Goal: Transaction & Acquisition: Download file/media

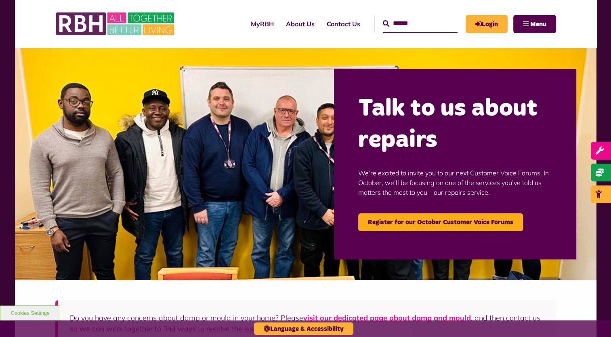
click at [418, 45] on div "MyRBH About Us Contact Us Menu" at bounding box center [305, 24] width 501 height 48
click at [428, 27] on input "Search" at bounding box center [420, 23] width 75 height 17
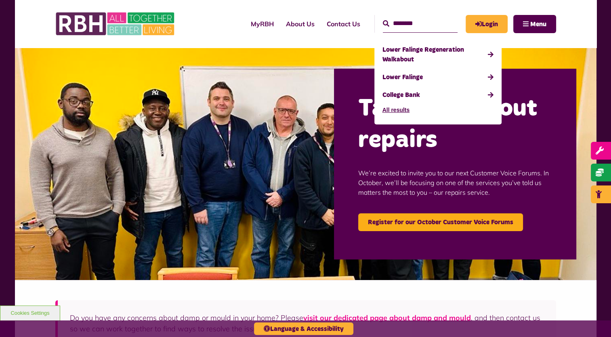
click at [434, 18] on input "********" at bounding box center [420, 23] width 75 height 17
type input "********"
click at [577, 36] on header "MyRBH About Us Contact Us ******** Search" at bounding box center [306, 24] width 582 height 48
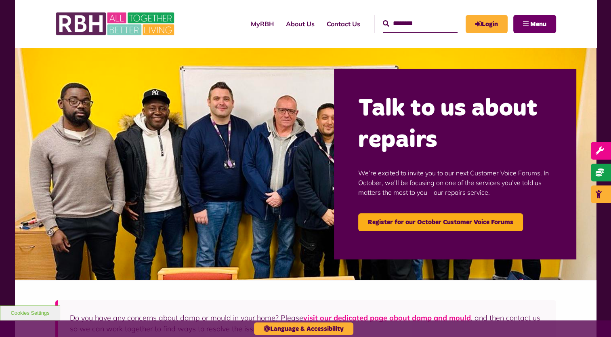
click at [544, 28] on button "Menu" at bounding box center [534, 24] width 43 height 18
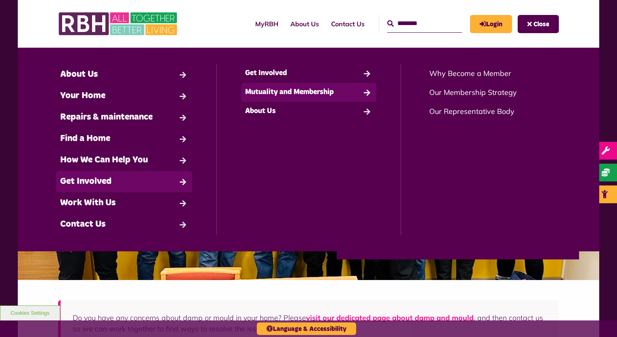
click at [297, 92] on link "Mutuality and Membership" at bounding box center [309, 92] width 136 height 19
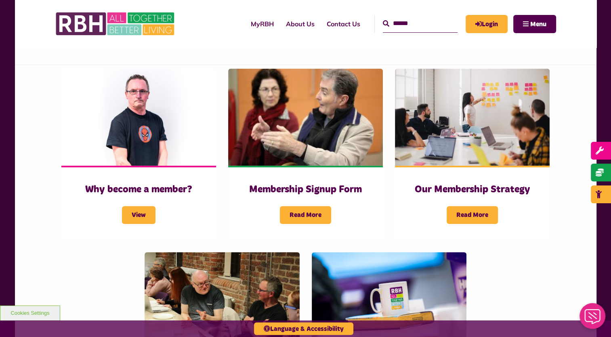
scroll to position [226, 0]
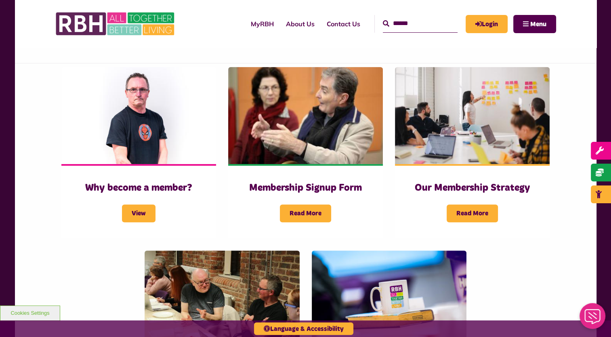
click at [48, 266] on div "Why become a member? View Membership Signup Form Read More Read More" at bounding box center [306, 252] width 582 height 379
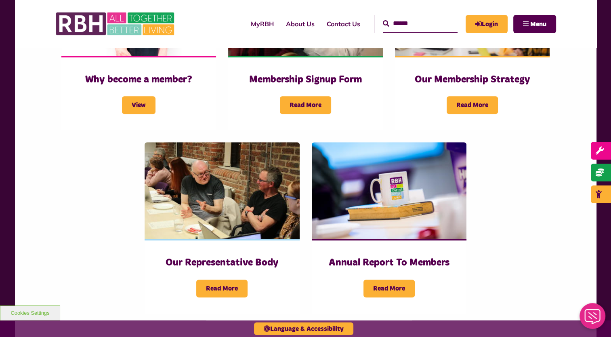
scroll to position [334, 0]
click at [223, 280] on span "Read More" at bounding box center [221, 289] width 51 height 18
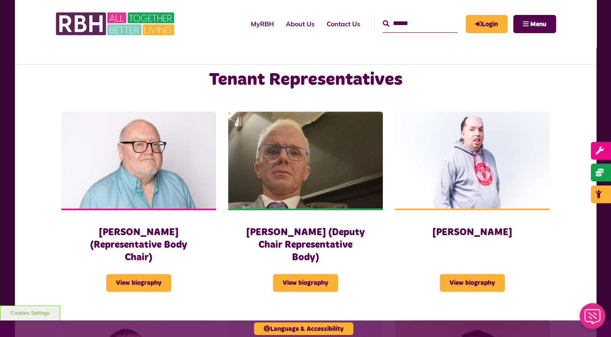
scroll to position [507, 0]
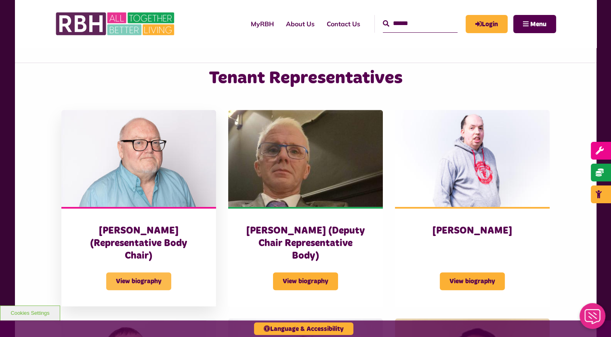
click at [124, 272] on span "View biography" at bounding box center [138, 281] width 65 height 18
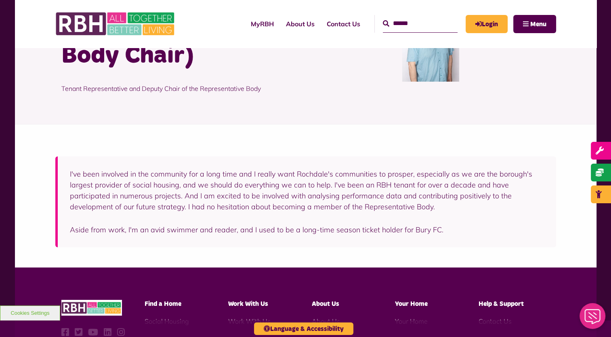
scroll to position [108, 0]
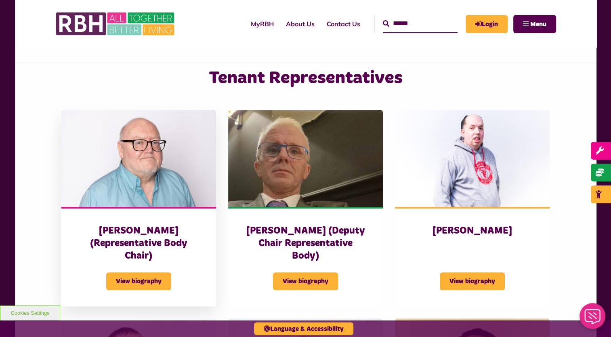
scroll to position [507, 0]
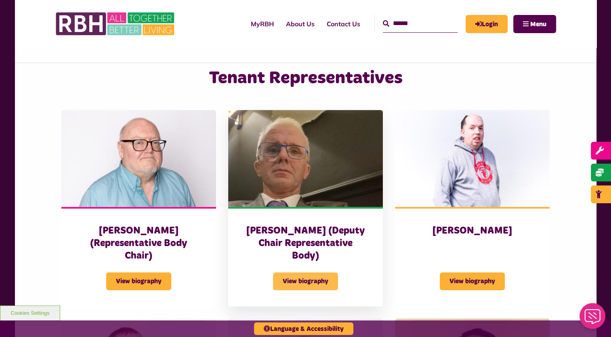
click at [320, 272] on span "View biography" at bounding box center [305, 281] width 65 height 18
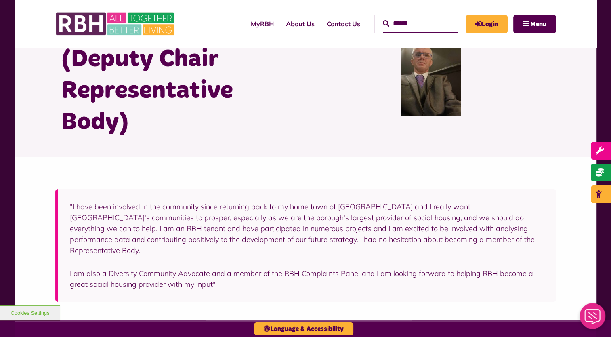
scroll to position [73, 0]
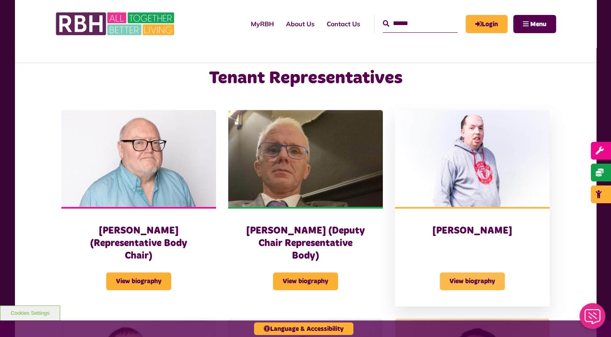
click at [486, 272] on span "View biography" at bounding box center [472, 281] width 65 height 18
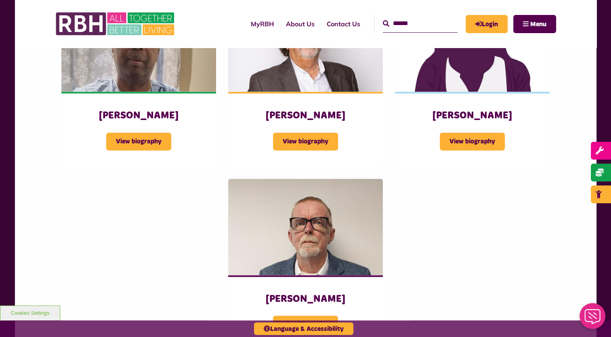
scroll to position [894, 0]
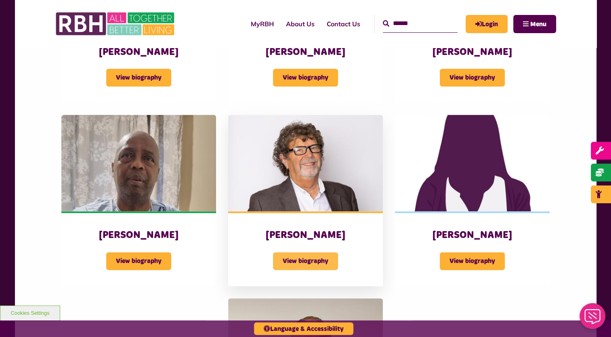
click at [295, 252] on span "View biography" at bounding box center [305, 261] width 65 height 18
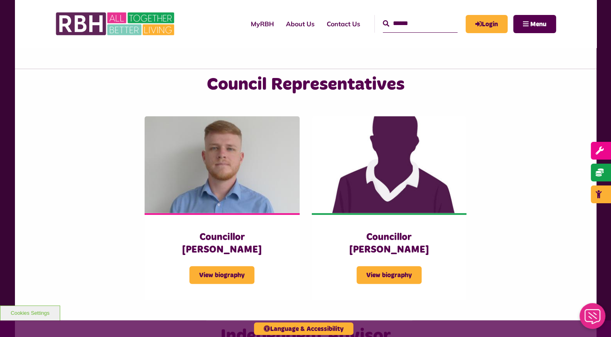
scroll to position [1737, 0]
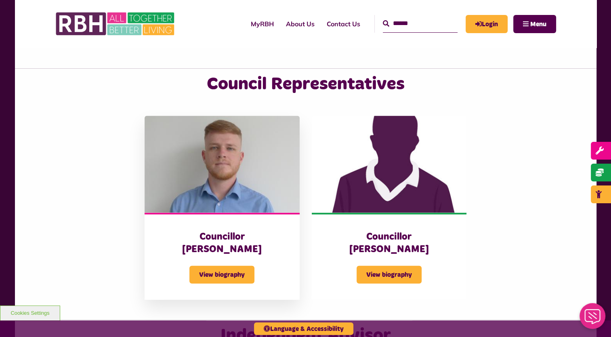
click at [218, 259] on div "Councillor [PERSON_NAME] View biography" at bounding box center [222, 256] width 155 height 87
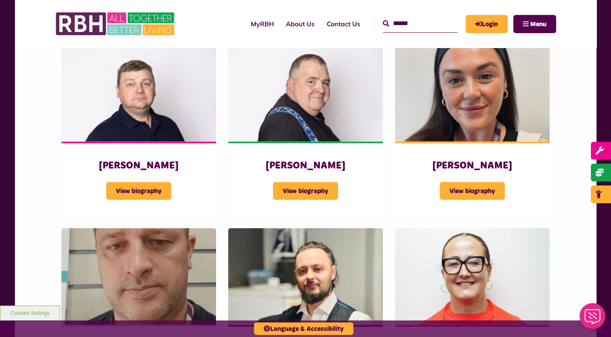
scroll to position [1383, 0]
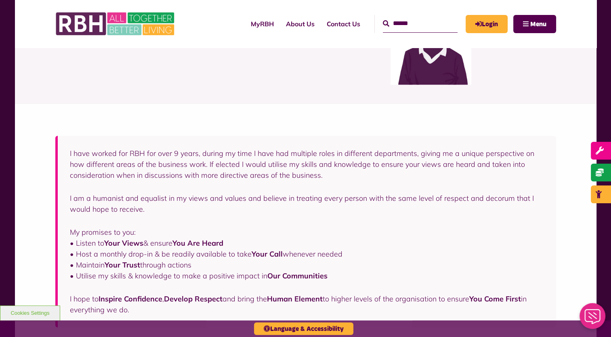
scroll to position [86, 0]
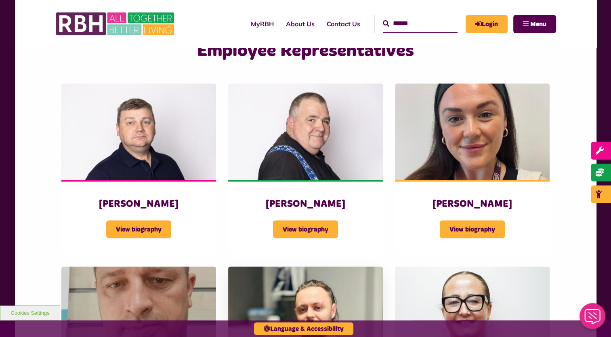
scroll to position [1347, 0]
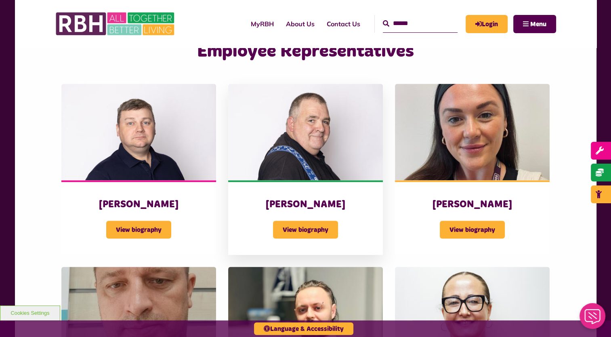
click at [320, 210] on div "View biography" at bounding box center [305, 224] width 122 height 28
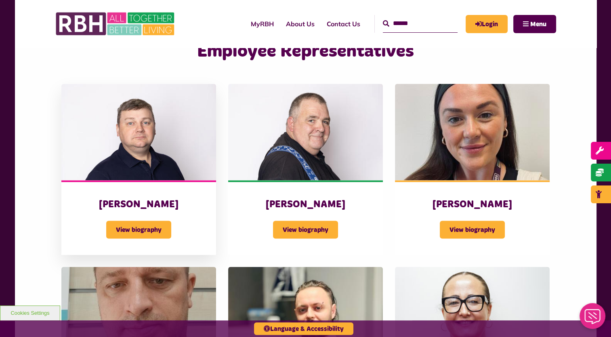
scroll to position [1347, 0]
click at [130, 198] on h3 "James Coutts" at bounding box center [139, 204] width 122 height 13
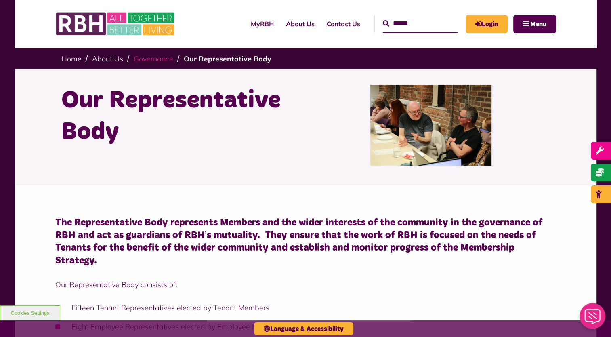
click at [144, 55] on link "Governance" at bounding box center [154, 58] width 40 height 9
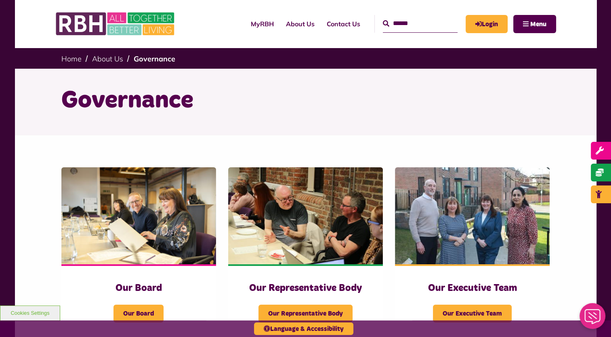
scroll to position [86, 0]
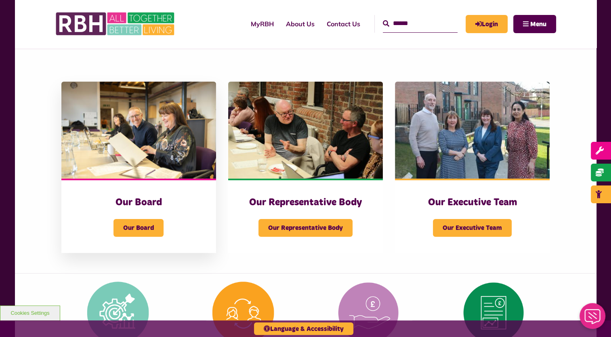
click at [94, 235] on div "Our Board" at bounding box center [139, 223] width 122 height 28
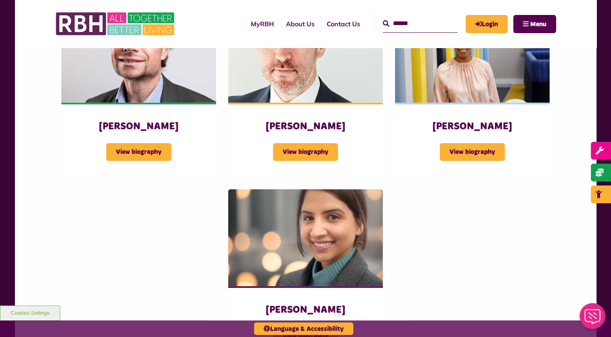
scroll to position [740, 0]
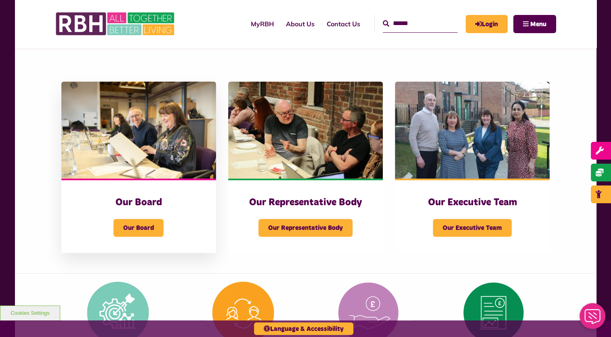
scroll to position [86, 0]
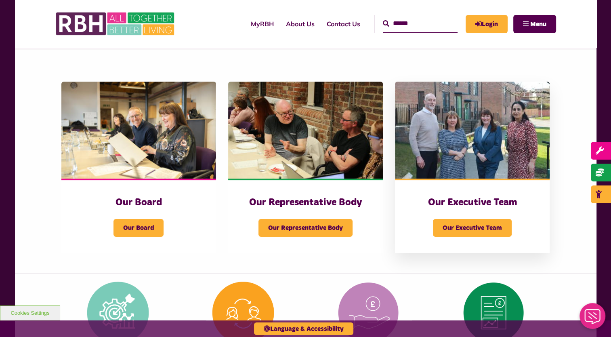
click at [474, 149] on img at bounding box center [472, 130] width 155 height 97
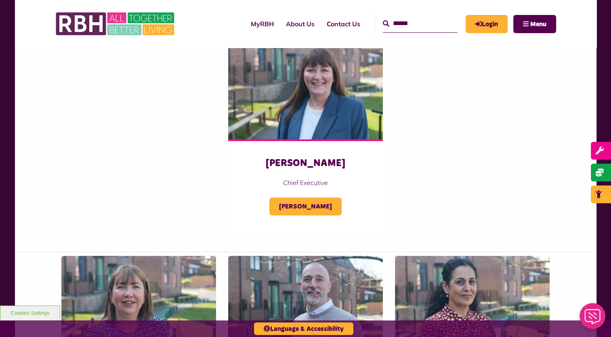
scroll to position [357, 0]
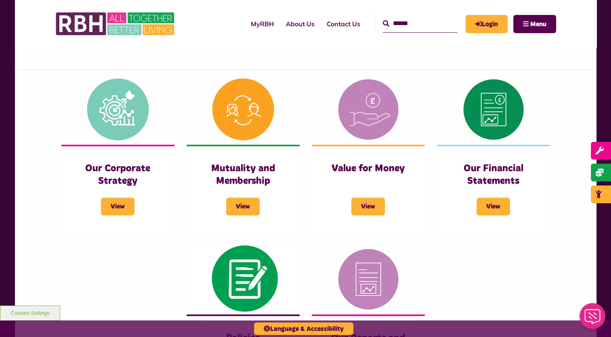
scroll to position [289, 0]
click at [249, 170] on h3 "Mutuality and Membership" at bounding box center [243, 174] width 81 height 25
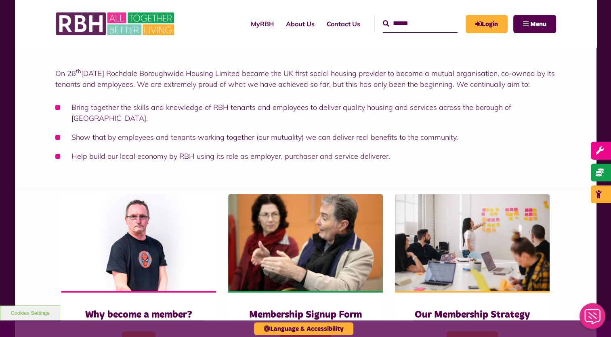
scroll to position [235, 0]
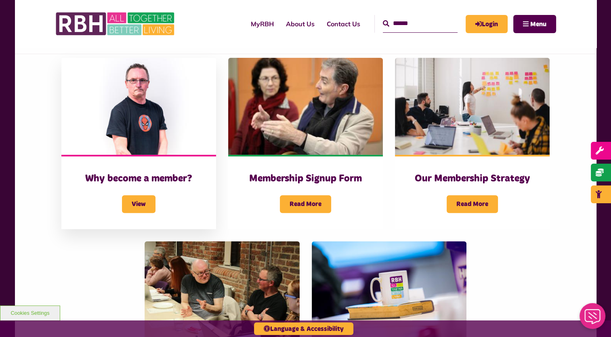
click at [136, 172] on h3 "Why become a member?" at bounding box center [139, 178] width 122 height 13
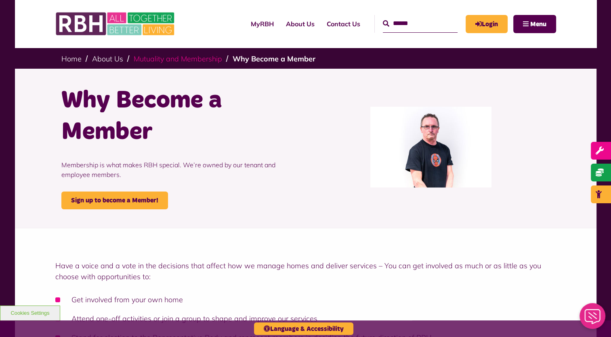
click at [188, 58] on link "Mutuality and Membership" at bounding box center [178, 58] width 88 height 9
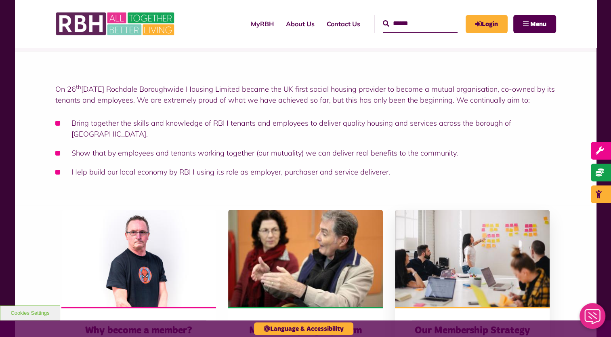
scroll to position [51, 0]
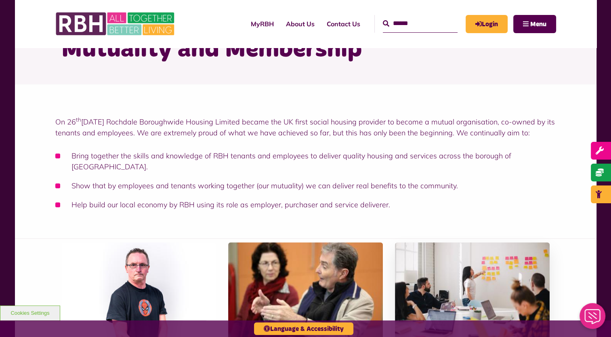
click at [502, 293] on img at bounding box center [472, 290] width 155 height 97
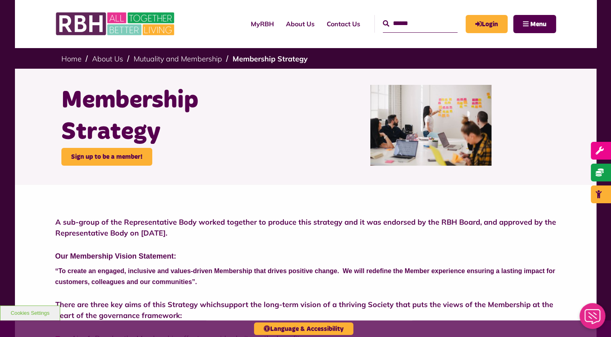
click at [409, 126] on img at bounding box center [430, 125] width 121 height 81
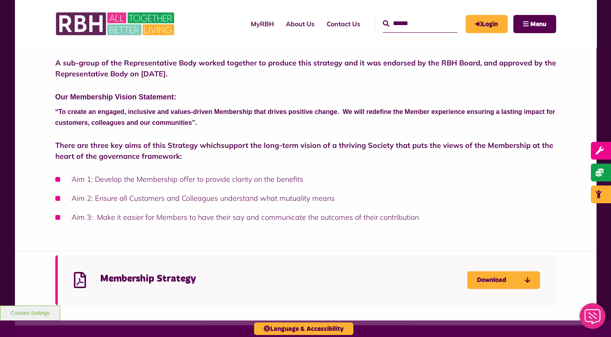
scroll to position [160, 0]
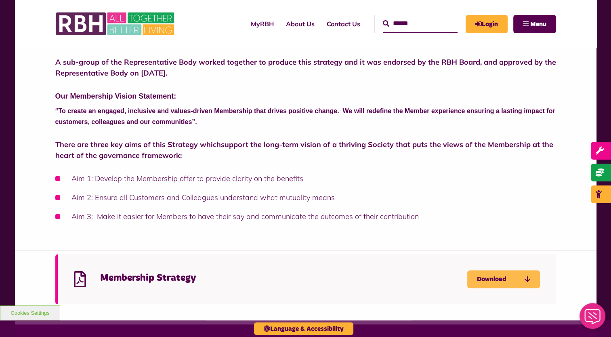
click at [481, 278] on link "Download" at bounding box center [503, 279] width 73 height 18
